Goal: Find specific page/section: Find specific page/section

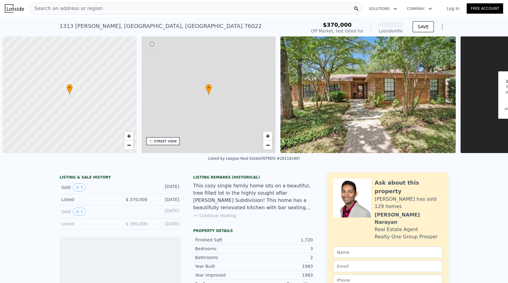
scroll to position [0, 2]
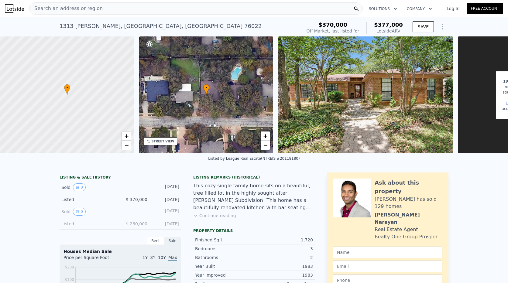
click at [97, 11] on div "Search an address or region" at bounding box center [196, 8] width 334 height 12
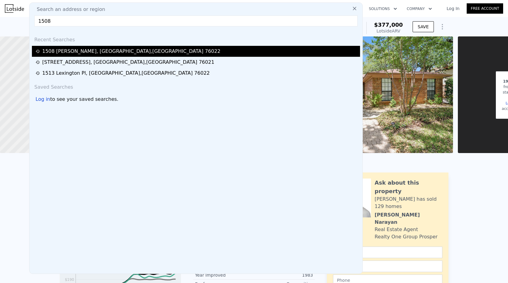
type input "1508"
click at [92, 50] on div "1508 Donna Ln , Bedford , TX 76022" at bounding box center [131, 51] width 178 height 7
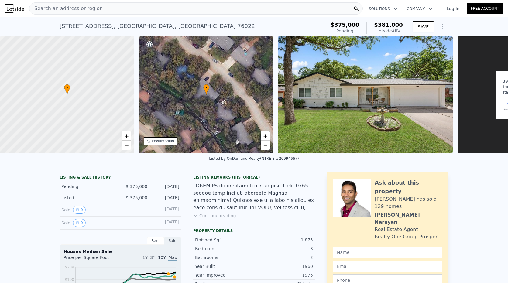
click at [123, 11] on div "Search an address or region" at bounding box center [196, 8] width 334 height 12
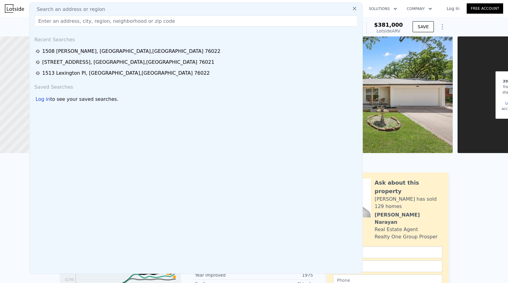
type input "7"
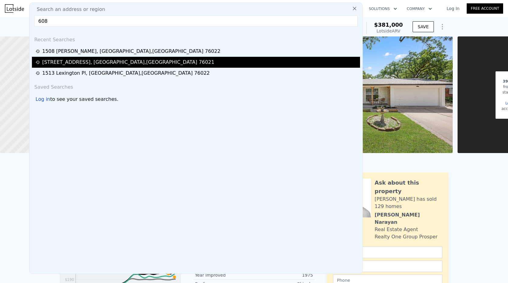
type input "608"
click at [105, 60] on div "608 Spring Lake Dr , Bedford , TX 76021" at bounding box center [128, 62] width 172 height 7
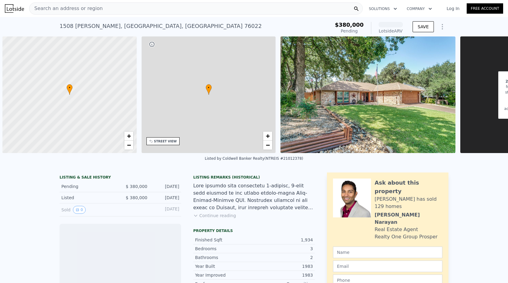
scroll to position [0, 2]
